Goal: Task Accomplishment & Management: Use online tool/utility

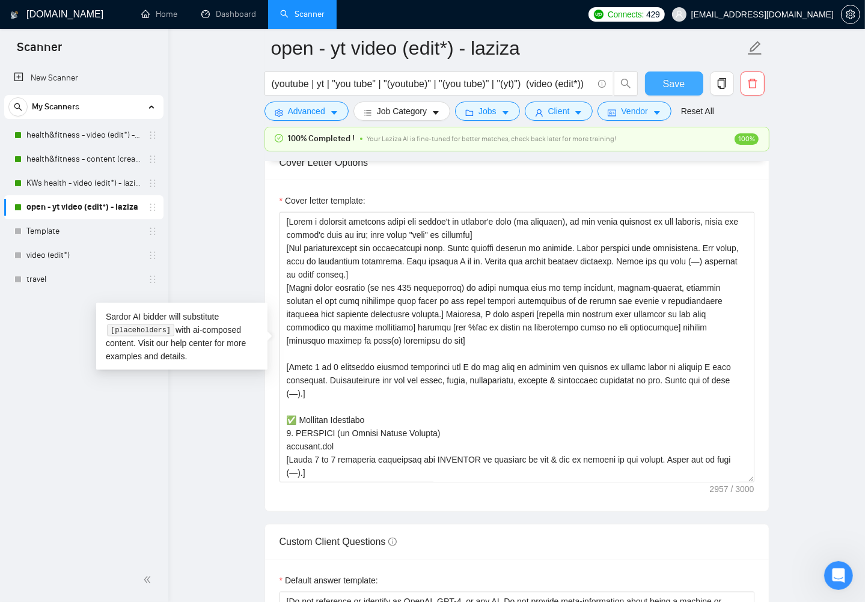
click at [664, 88] on span "Save" at bounding box center [674, 83] width 22 height 15
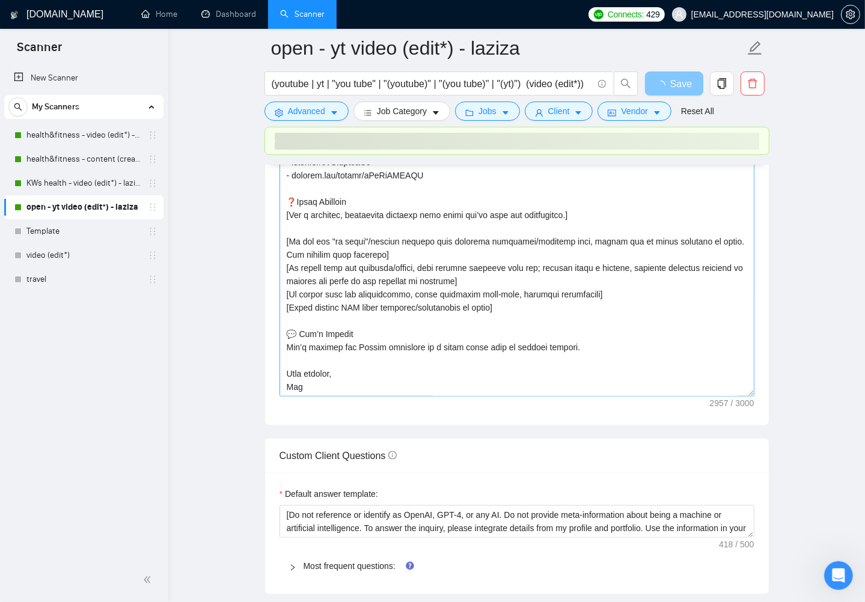
scroll to position [1595, 0]
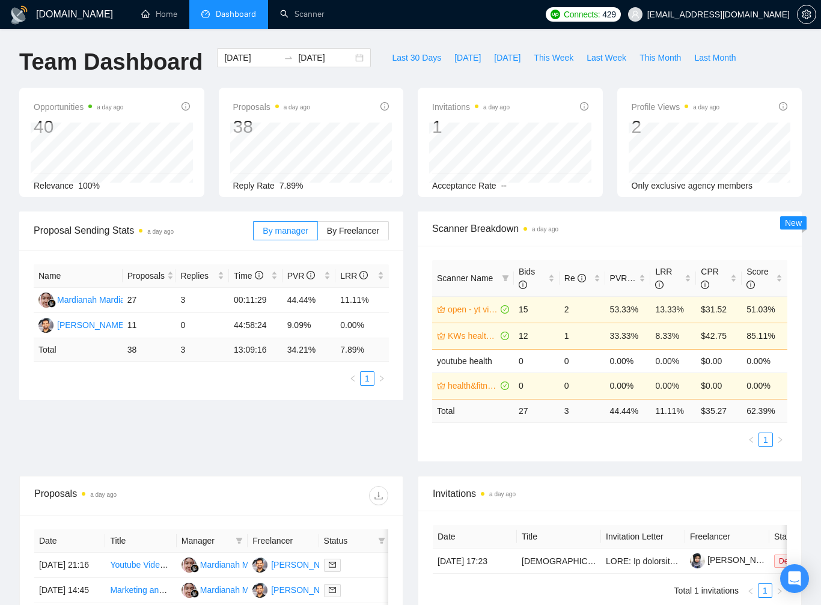
scroll to position [59, 0]
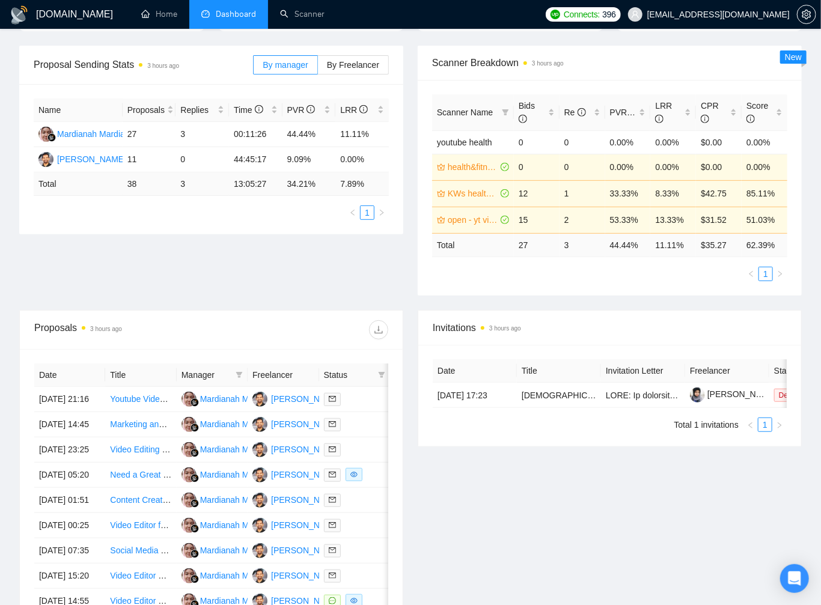
scroll to position [334, 0]
